Goal: Transaction & Acquisition: Purchase product/service

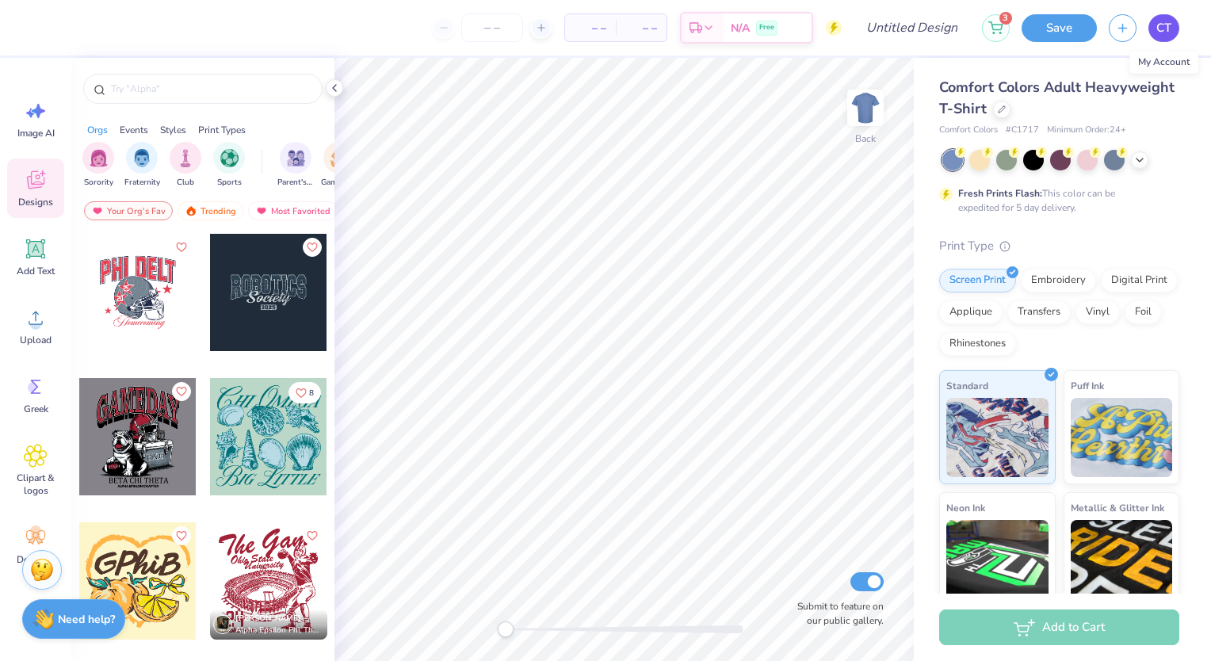
click at [1172, 27] on link "CT" at bounding box center [1163, 28] width 31 height 28
click at [983, 25] on button "4" at bounding box center [996, 26] width 28 height 28
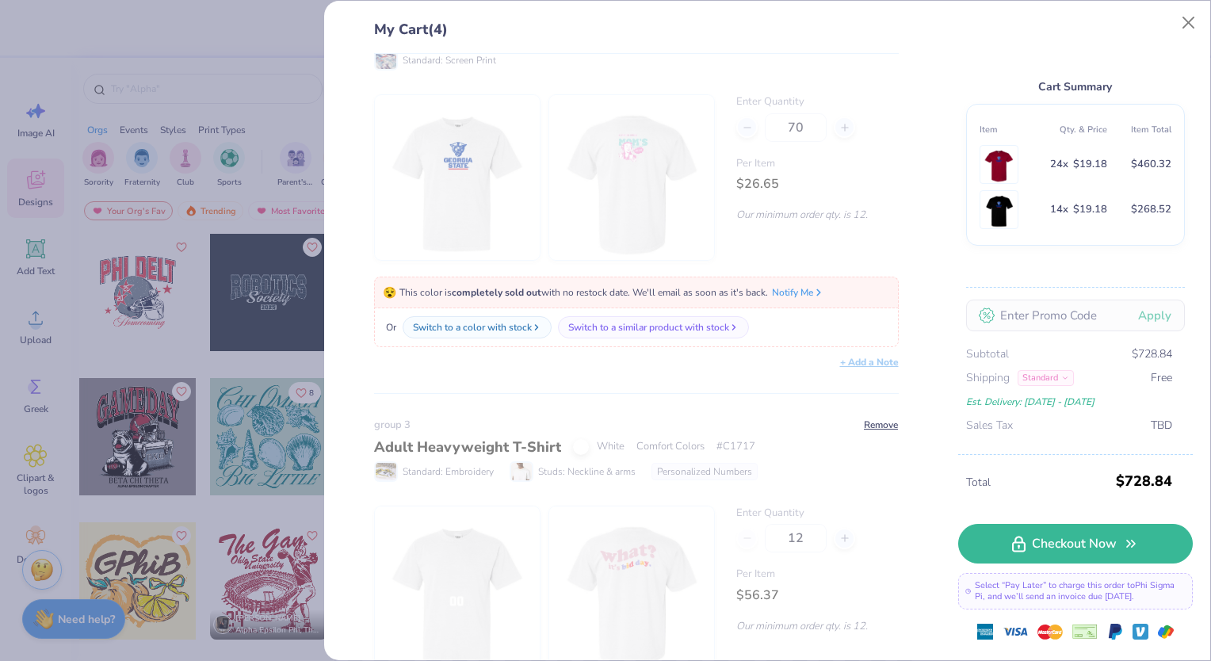
scroll to position [521, 0]
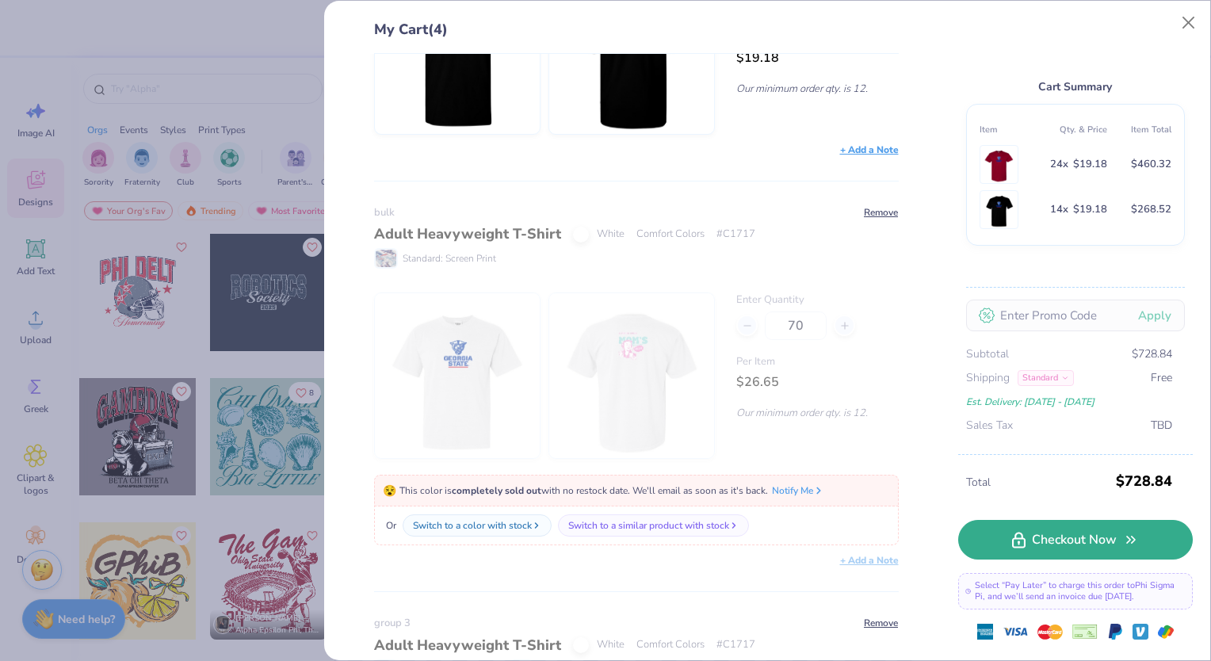
click at [1048, 548] on link "Checkout Now" at bounding box center [1075, 540] width 235 height 40
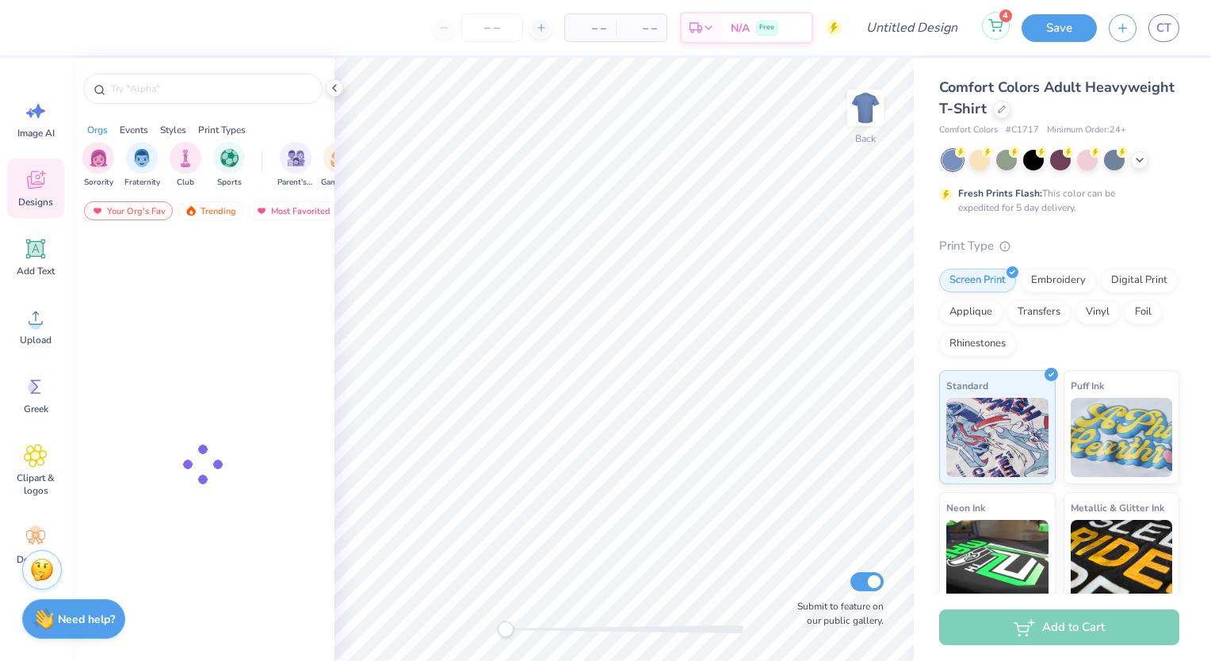
click at [997, 26] on icon at bounding box center [995, 25] width 14 height 13
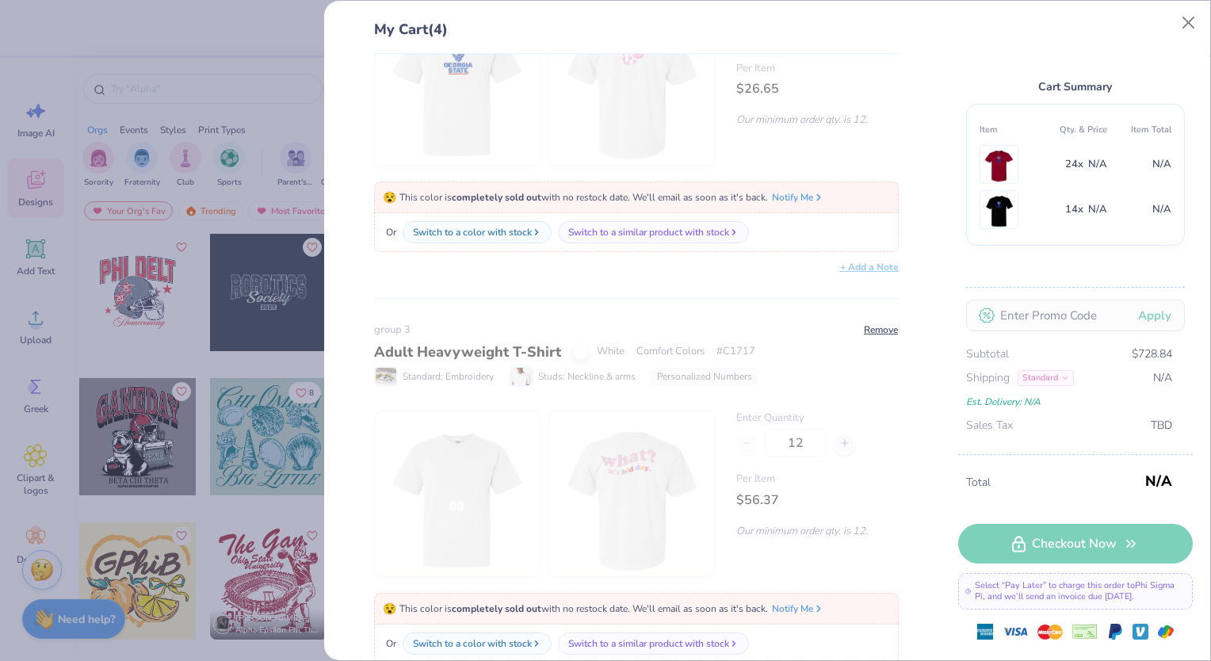
scroll to position [839, 0]
